Goal: Task Accomplishment & Management: Manage account settings

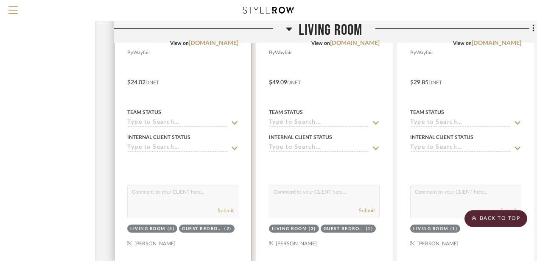
scroll to position [1289, 65]
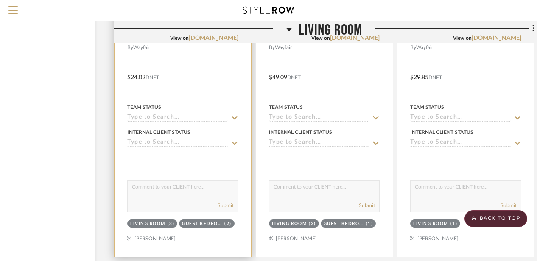
drag, startPoint x: 199, startPoint y: 206, endPoint x: 163, endPoint y: 224, distance: 40.2
click at [163, 224] on div "Living Room" at bounding box center [147, 224] width 35 height 6
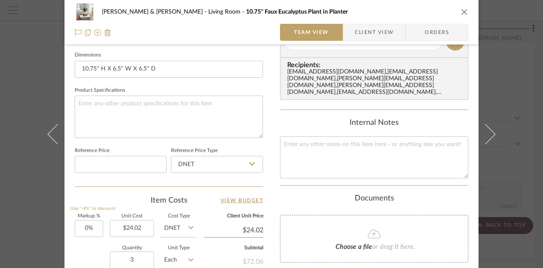
scroll to position [364, 0]
click at [133, 255] on input "3" at bounding box center [132, 259] width 44 height 17
type input "4"
click at [87, 245] on div "Quantity 4 Unit Type Each" at bounding box center [136, 260] width 122 height 30
click at [462, 10] on icon "close" at bounding box center [464, 11] width 7 height 7
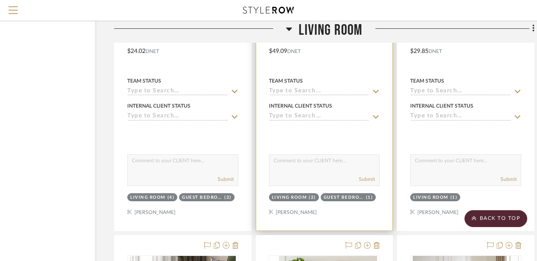
scroll to position [1329, 65]
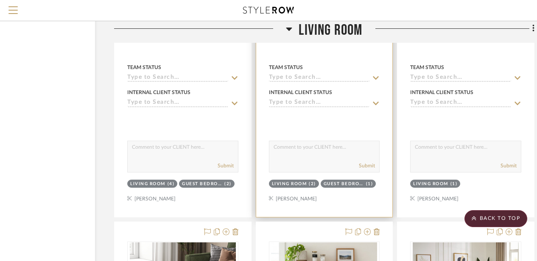
click at [311, 181] on sr-tag "Living Room (2)" at bounding box center [294, 184] width 50 height 8
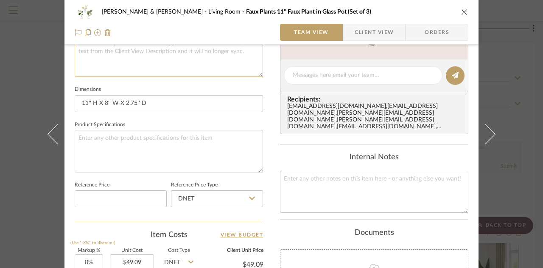
scroll to position [382, 0]
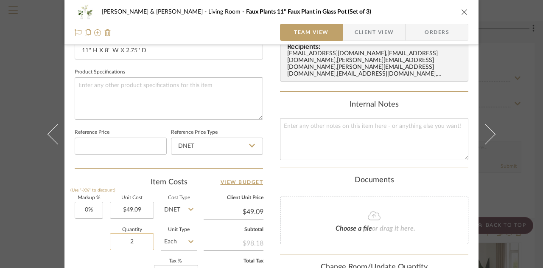
click at [129, 237] on input "2" at bounding box center [132, 241] width 44 height 17
click at [110, 233] on input "3" at bounding box center [132, 241] width 44 height 17
type input "3"
click at [106, 233] on div "Quantity 3 Unit Type Each" at bounding box center [136, 242] width 122 height 30
click at [462, 10] on icon "close" at bounding box center [464, 11] width 7 height 7
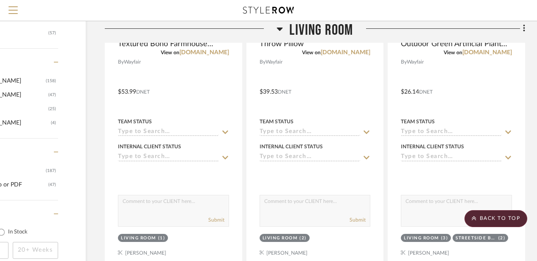
scroll to position [949, 74]
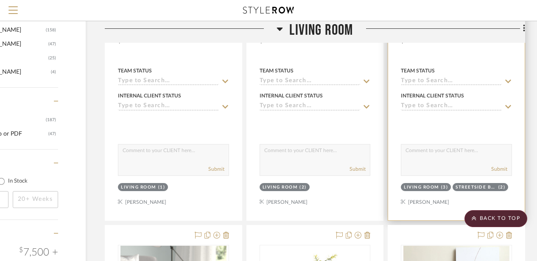
click at [418, 186] on div "Living Room" at bounding box center [421, 188] width 35 height 6
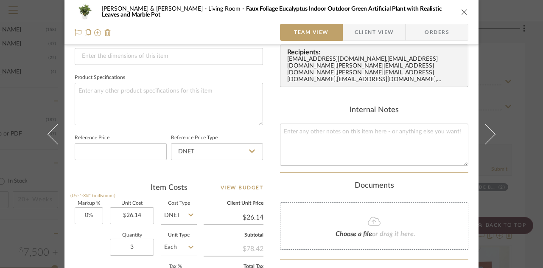
scroll to position [377, 0]
click at [134, 243] on input "3" at bounding box center [132, 245] width 44 height 17
type input "4"
click at [90, 236] on div "Quantity 4 Unit Type Each" at bounding box center [136, 247] width 122 height 30
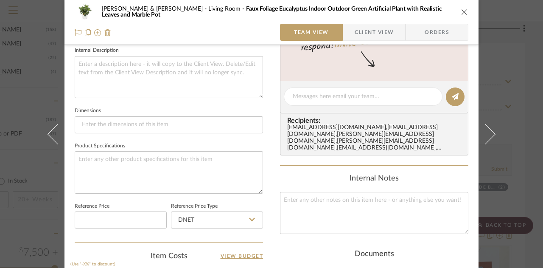
scroll to position [270, 0]
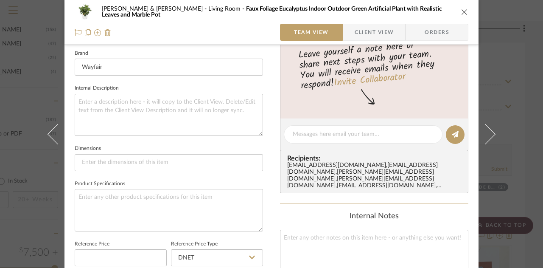
click at [461, 14] on button "close" at bounding box center [465, 12] width 8 height 8
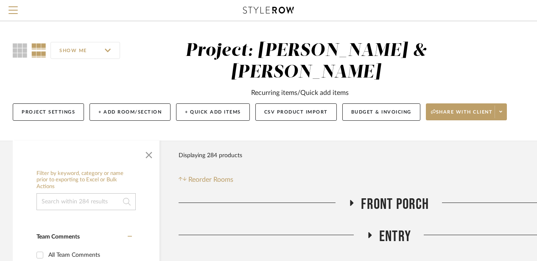
scroll to position [0, 4]
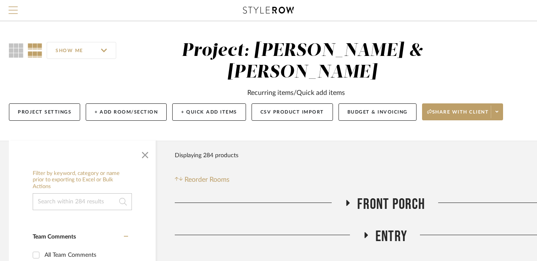
click at [18, 5] on button "Menu" at bounding box center [13, 10] width 26 height 21
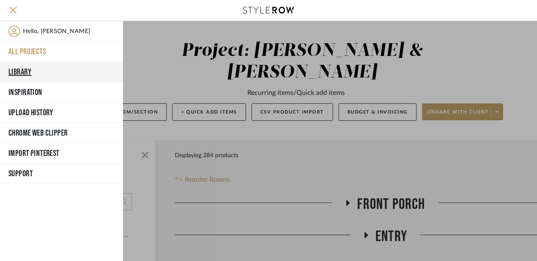
click at [38, 67] on button "Library" at bounding box center [61, 72] width 123 height 20
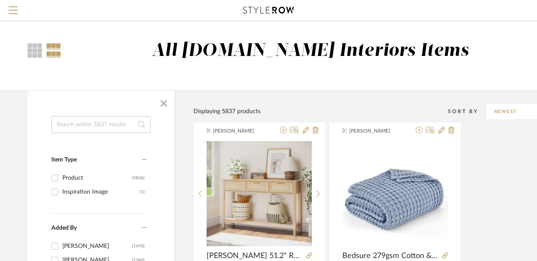
click at [121, 120] on input at bounding box center [100, 124] width 99 height 17
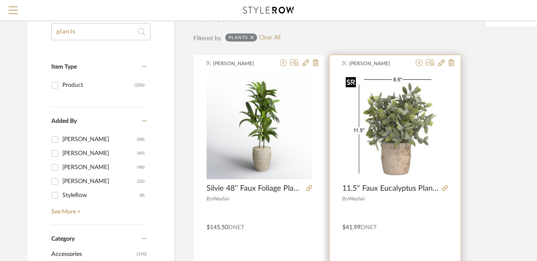
scroll to position [94, 4]
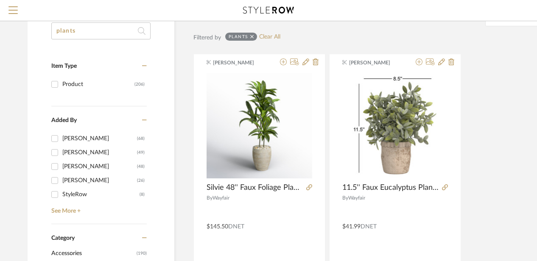
type input "plants"
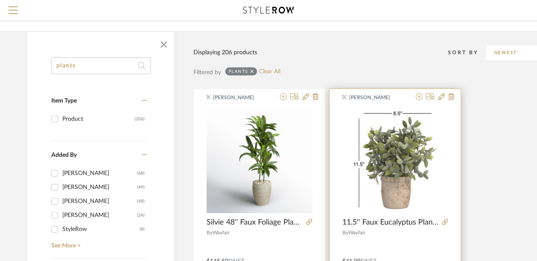
scroll to position [59, 4]
click at [419, 94] on icon at bounding box center [419, 96] width 7 height 7
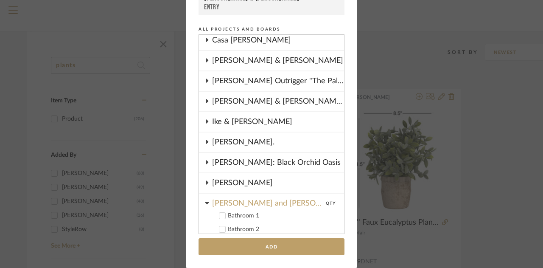
scroll to position [0, 0]
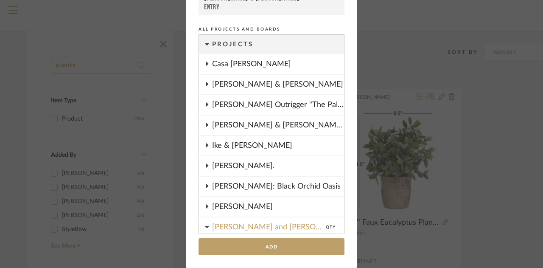
click at [205, 84] on icon at bounding box center [207, 84] width 7 height 4
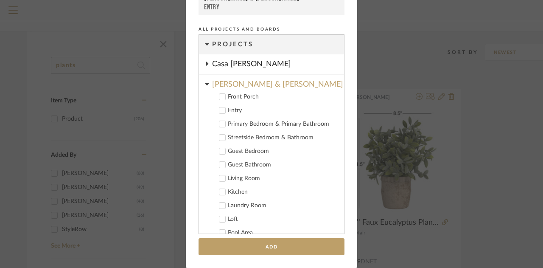
click at [220, 178] on icon at bounding box center [223, 179] width 6 height 4
click at [324, 177] on input "1" at bounding box center [326, 178] width 21 height 8
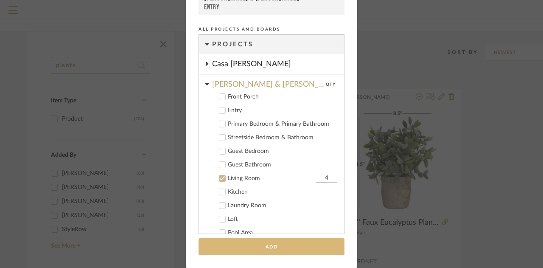
type input "4"
click at [249, 250] on button "Add" at bounding box center [272, 246] width 146 height 17
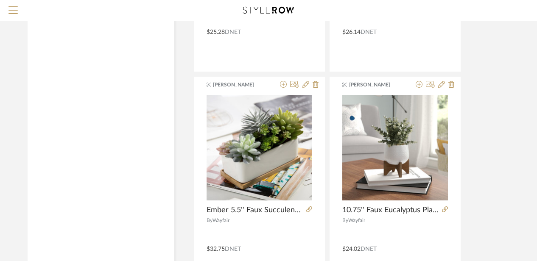
scroll to position [1170, 4]
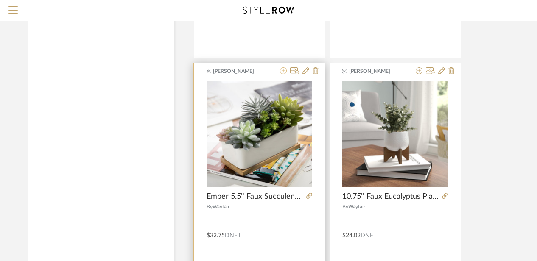
click at [283, 67] on icon at bounding box center [283, 70] width 7 height 7
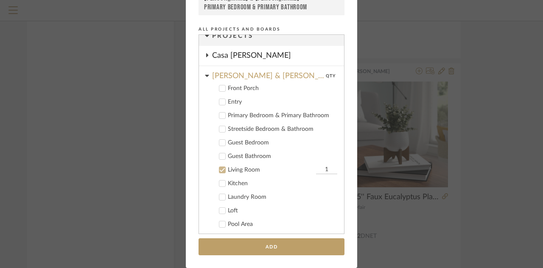
scroll to position [25, 0]
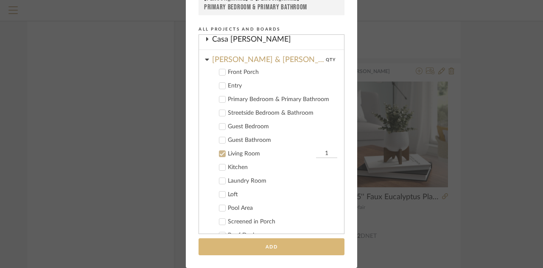
click at [220, 242] on button "Add" at bounding box center [272, 246] width 146 height 17
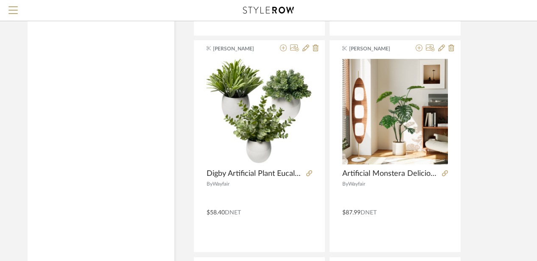
scroll to position [1837, 4]
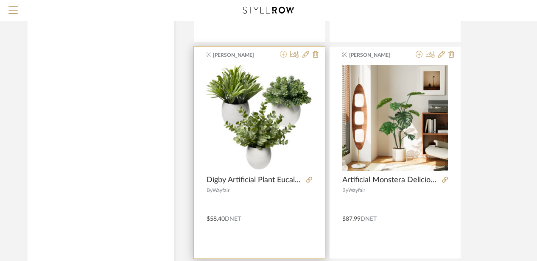
click at [284, 51] on icon at bounding box center [283, 54] width 7 height 7
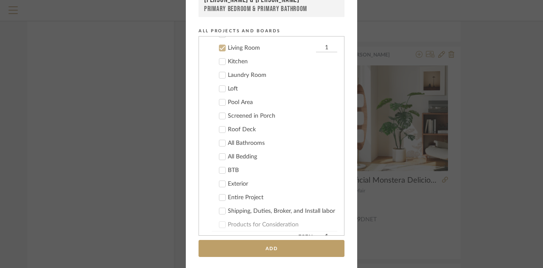
scroll to position [136, 0]
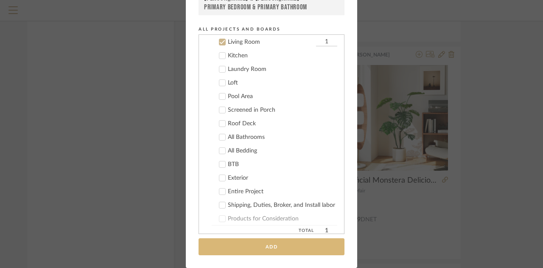
click at [235, 242] on button "Add" at bounding box center [272, 246] width 146 height 17
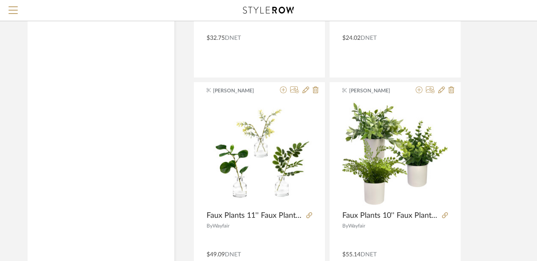
scroll to position [1372, 4]
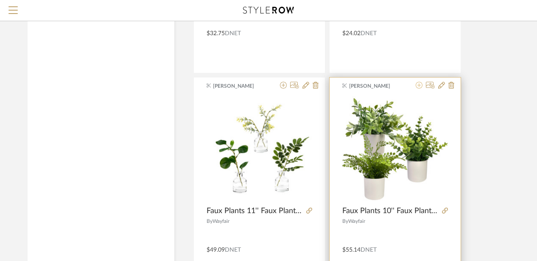
click at [421, 83] on icon at bounding box center [419, 85] width 7 height 7
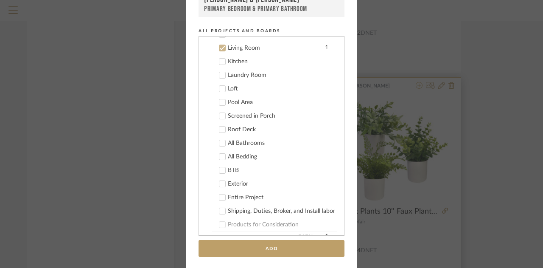
scroll to position [136, 0]
